Goal: Transaction & Acquisition: Purchase product/service

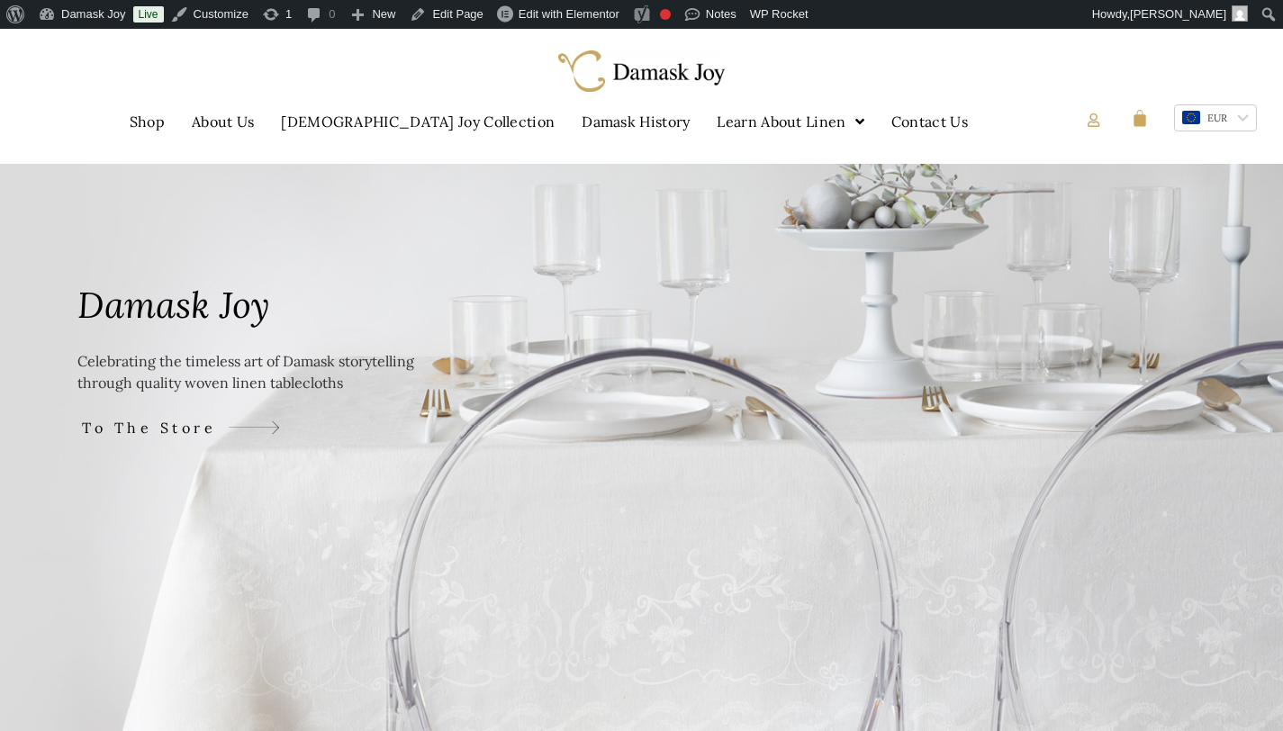
scroll to position [37, 0]
click at [154, 424] on span "To The Store" at bounding box center [158, 426] width 139 height 22
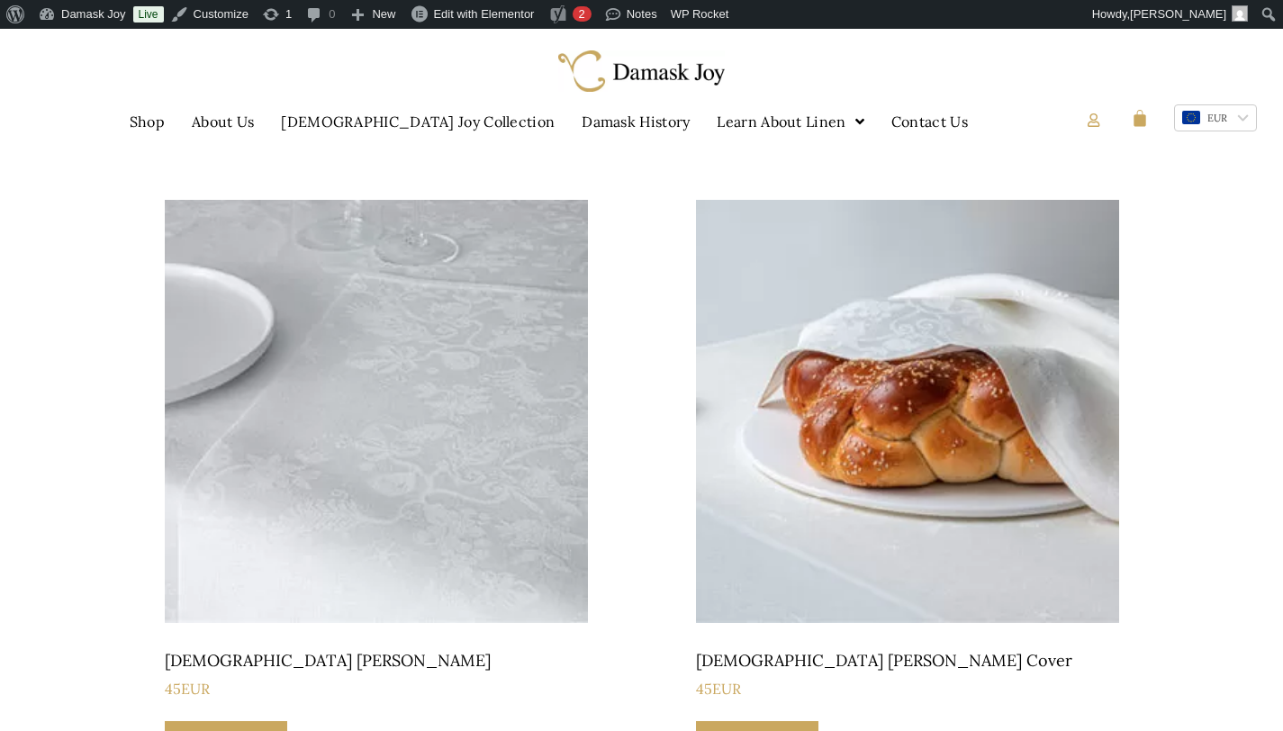
click at [1242, 114] on div at bounding box center [1245, 117] width 7 height 7
click at [1235, 135] on li "ILS" at bounding box center [1215, 145] width 81 height 28
